Goal: Task Accomplishment & Management: Manage account settings

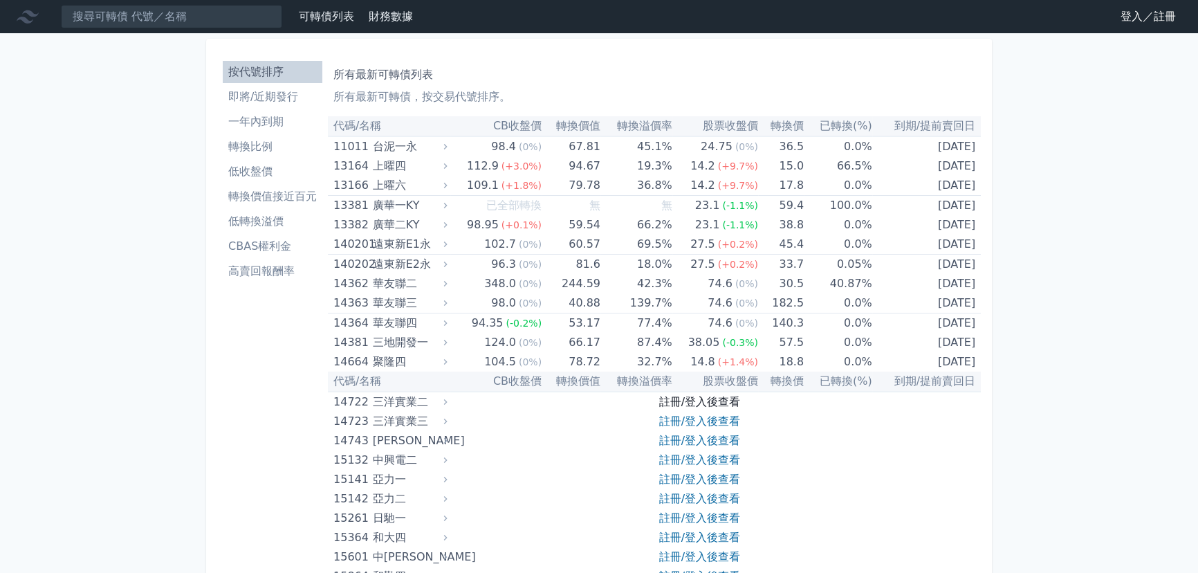
click at [703, 403] on link "註冊/登入後查看" at bounding box center [699, 401] width 81 height 13
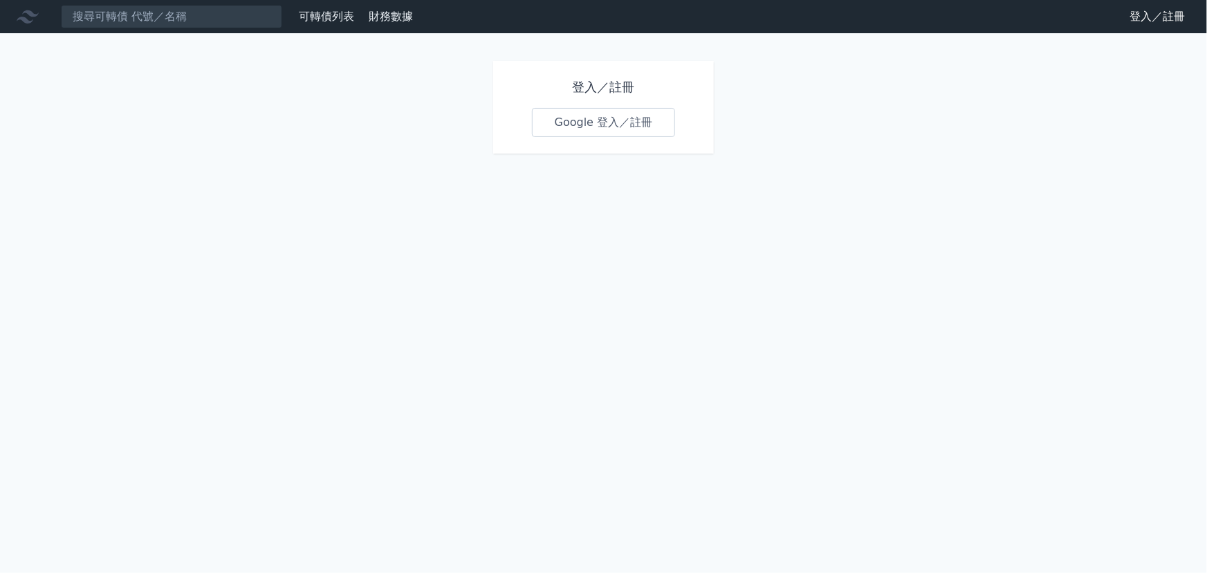
click at [655, 124] on link "Google 登入／註冊" at bounding box center [604, 122] width 144 height 29
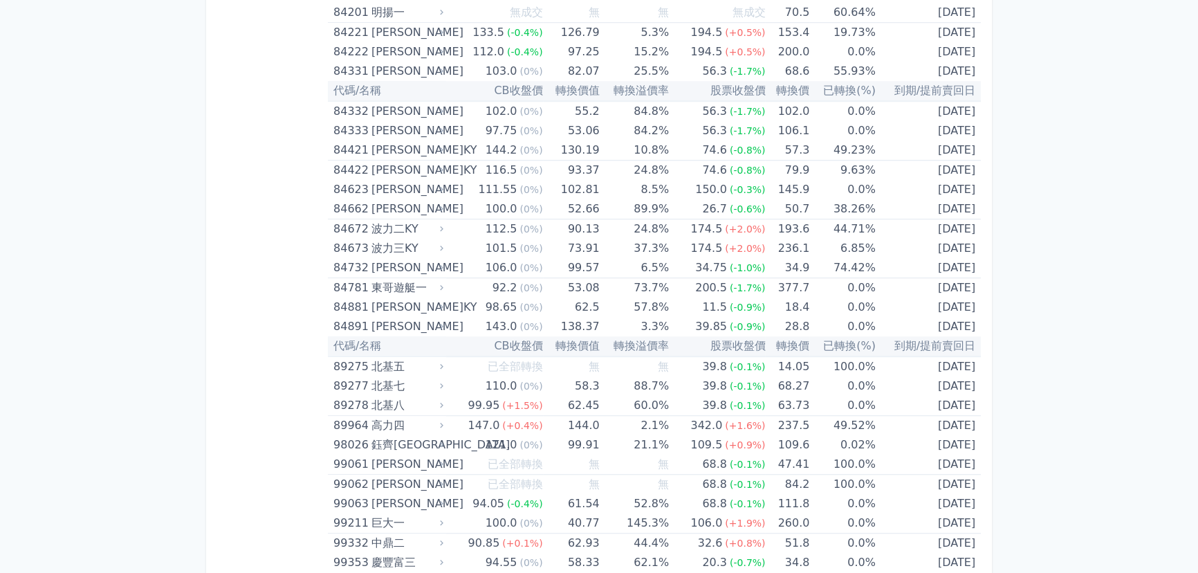
scroll to position [8089, 0]
